Goal: Check status: Check status

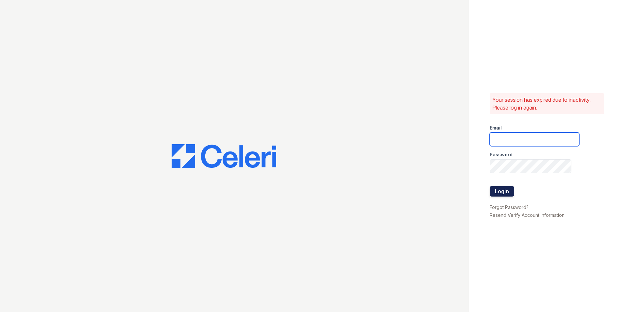
type input "gac@mns.com"
click at [504, 192] on button "Login" at bounding box center [502, 191] width 25 height 10
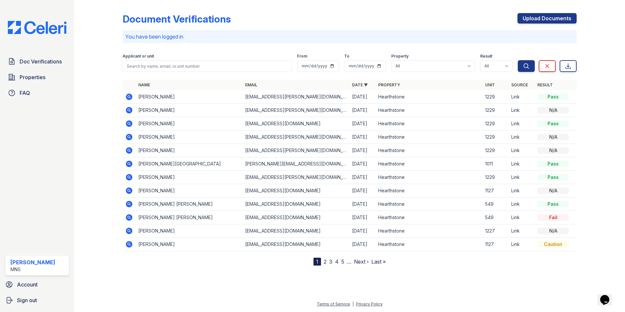
click at [131, 97] on icon at bounding box center [129, 96] width 7 height 7
click at [130, 109] on icon at bounding box center [129, 110] width 7 height 7
click at [127, 123] on icon at bounding box center [129, 124] width 8 height 8
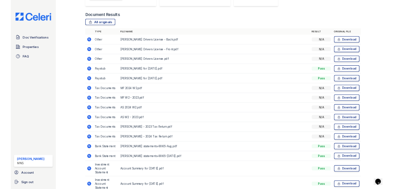
scroll to position [141, 0]
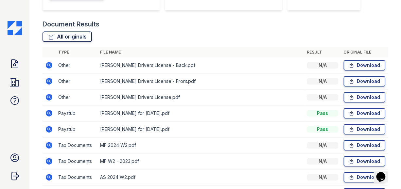
click at [69, 36] on link "All originals" at bounding box center [66, 36] width 49 height 10
click at [176, 34] on div "All originals" at bounding box center [214, 36] width 345 height 10
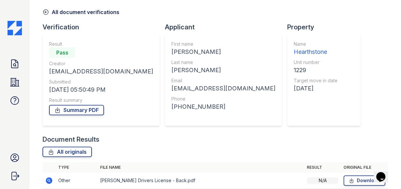
scroll to position [10, 0]
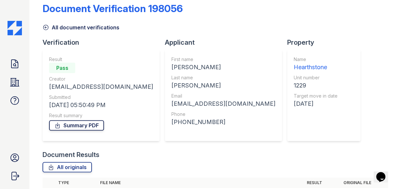
click at [73, 125] on link "Summary PDF" at bounding box center [76, 125] width 55 height 10
drag, startPoint x: 339, startPoint y: 117, endPoint x: 336, endPoint y: 110, distance: 7.5
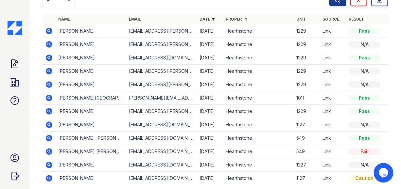
scroll to position [98, 0]
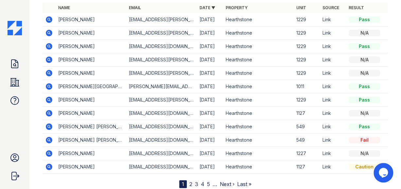
click at [50, 87] on icon at bounding box center [49, 87] width 8 height 8
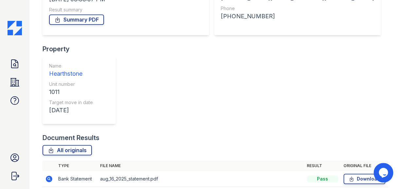
scroll to position [131, 0]
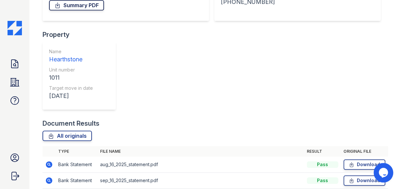
click at [76, 4] on link "Summary PDF" at bounding box center [76, 5] width 55 height 10
click at [142, 131] on div "All originals" at bounding box center [214, 136] width 345 height 10
click at [59, 131] on link "All originals" at bounding box center [66, 136] width 49 height 10
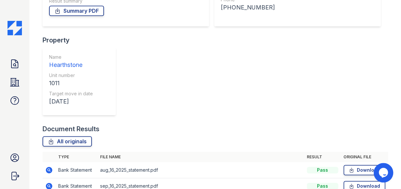
scroll to position [68, 0]
